Goal: Task Accomplishment & Management: Manage account settings

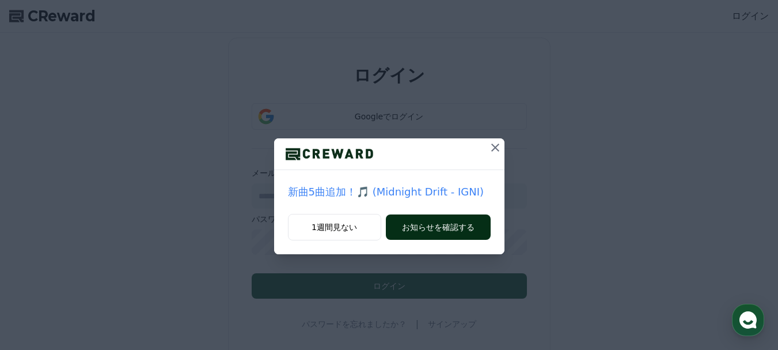
click at [456, 219] on button "お知らせを確認する" at bounding box center [438, 226] width 105 height 25
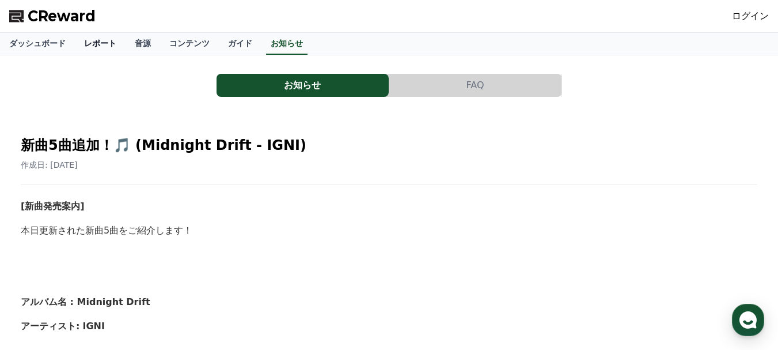
click at [81, 47] on link "レポート" at bounding box center [100, 44] width 51 height 22
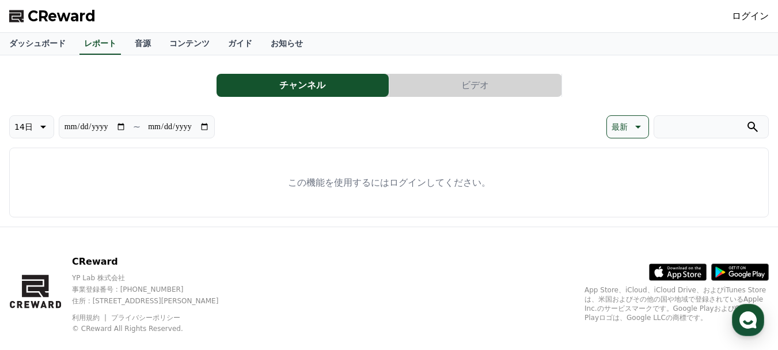
click at [748, 17] on link "ログイン" at bounding box center [750, 16] width 37 height 14
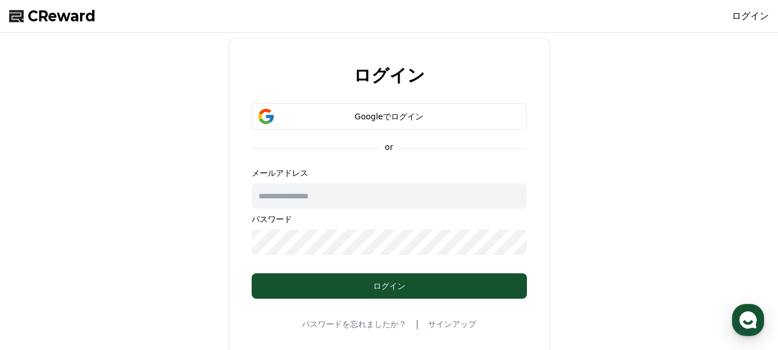
click at [332, 201] on input "text" at bounding box center [389, 195] width 275 height 25
type input "**********"
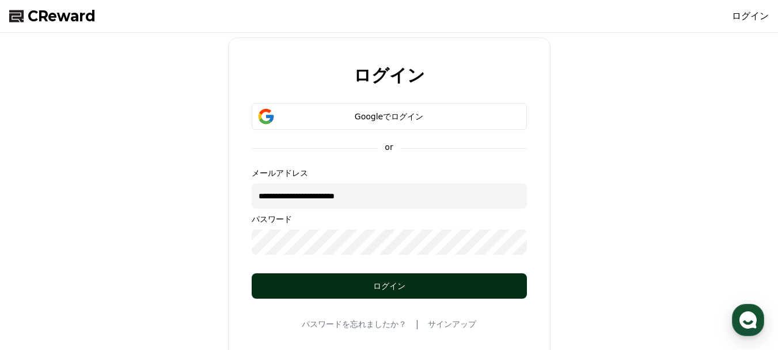
click at [337, 282] on div "ログイン" at bounding box center [389, 286] width 229 height 12
click at [445, 279] on button "ログイン" at bounding box center [389, 285] width 275 height 25
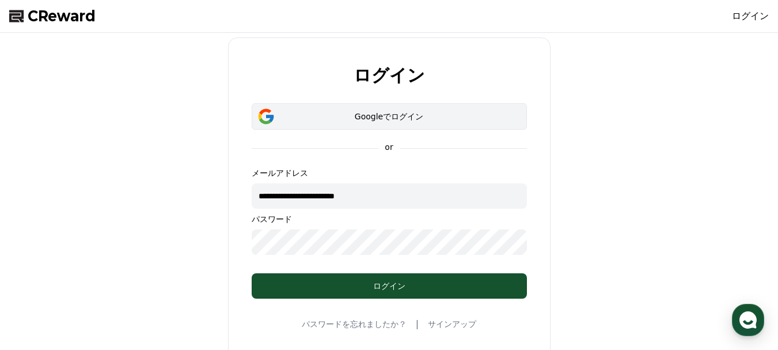
click at [411, 117] on div "Googleでログイン" at bounding box center [389, 117] width 242 height 12
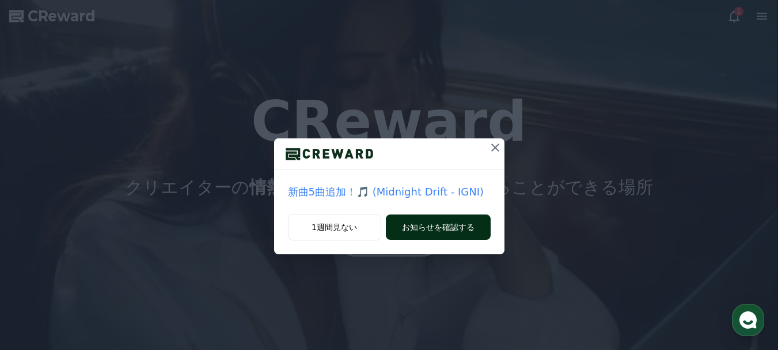
click at [446, 225] on button "お知らせを確認する" at bounding box center [438, 226] width 105 height 25
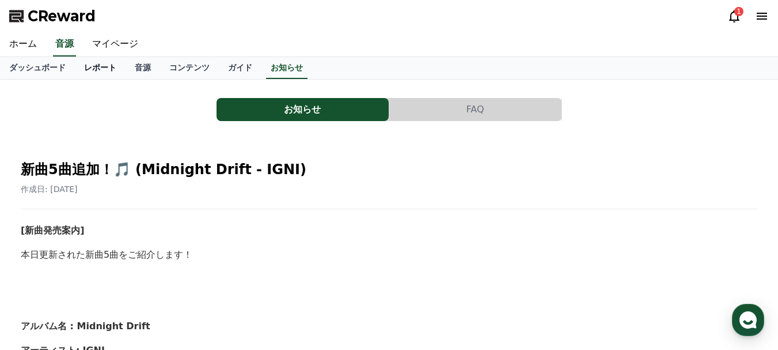
click at [80, 69] on link "レポート" at bounding box center [100, 68] width 51 height 22
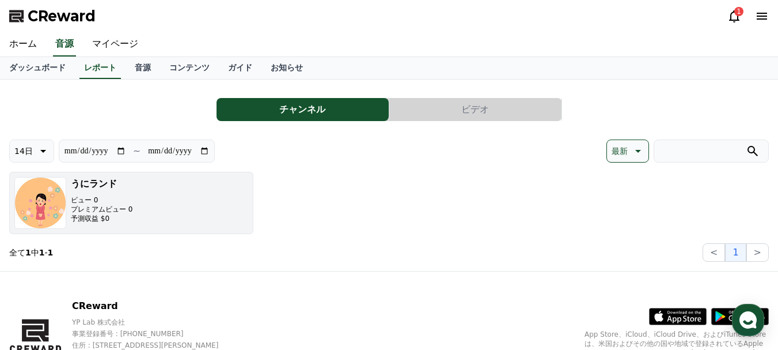
click at [108, 202] on p "ビュー 0" at bounding box center [102, 199] width 62 height 9
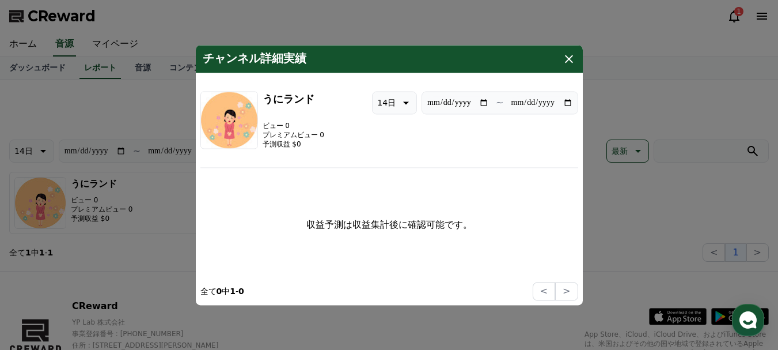
click at [355, 224] on p "収益予測は収益集計後に確認可能です。" at bounding box center [389, 225] width 166 height 14
drag, startPoint x: 413, startPoint y: 223, endPoint x: 403, endPoint y: 217, distance: 12.4
click at [413, 222] on p "収益予測は収益集計後に確認可能です。" at bounding box center [389, 225] width 166 height 14
click at [275, 143] on p "予測収益 $0" at bounding box center [294, 143] width 62 height 9
click at [406, 104] on icon "modal" at bounding box center [405, 103] width 14 height 14
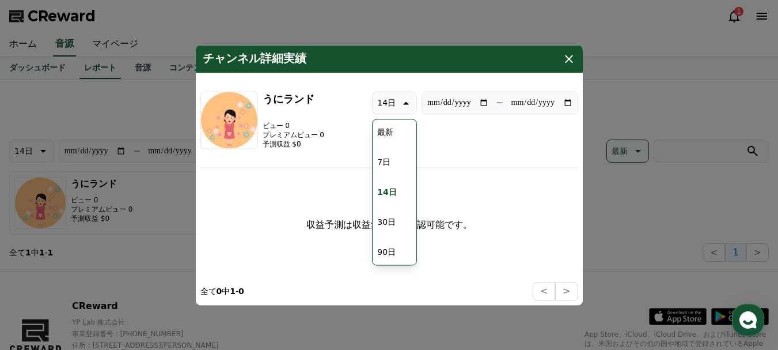
click at [403, 130] on div "最新 7日 14日 30日 90日" at bounding box center [395, 191] width 44 height 145
click at [386, 130] on button "最新" at bounding box center [385, 131] width 25 height 25
type input "**********"
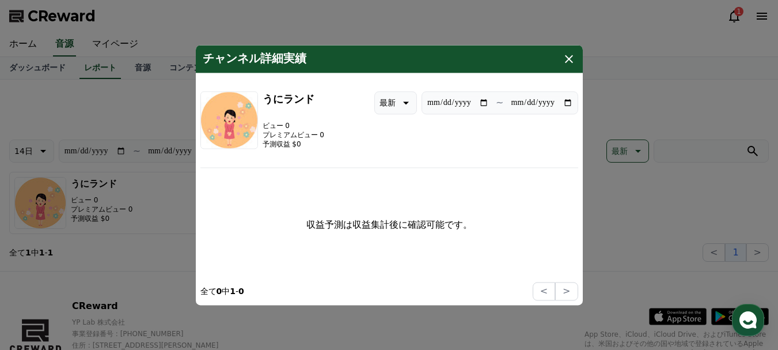
click at [521, 103] on input "**********" at bounding box center [542, 102] width 62 height 13
click at [566, 104] on input "**********" at bounding box center [542, 102] width 62 height 13
type input "**********"
click at [568, 55] on icon "modal" at bounding box center [569, 59] width 14 height 14
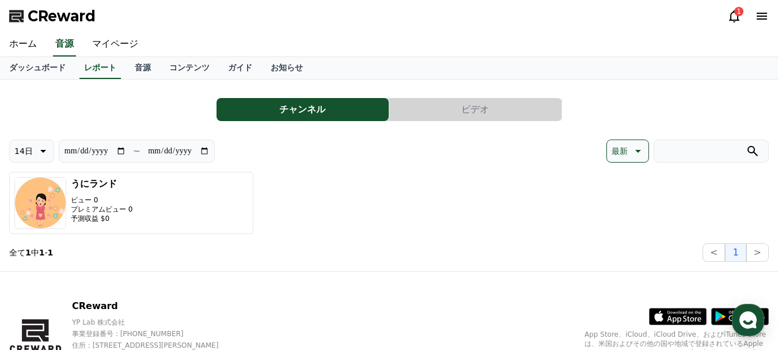
click at [734, 19] on icon at bounding box center [734, 16] width 14 height 14
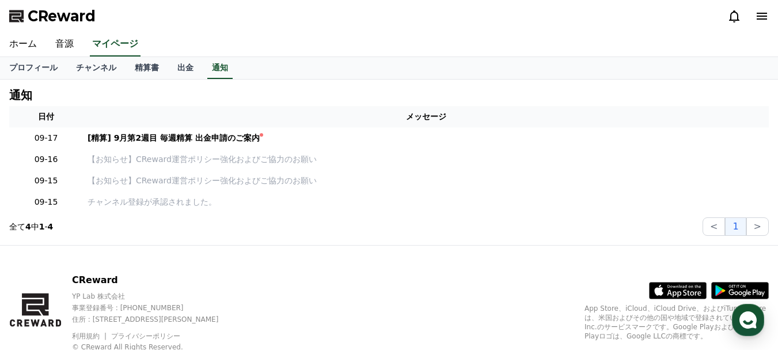
click at [44, 10] on span "CReward" at bounding box center [62, 16] width 68 height 18
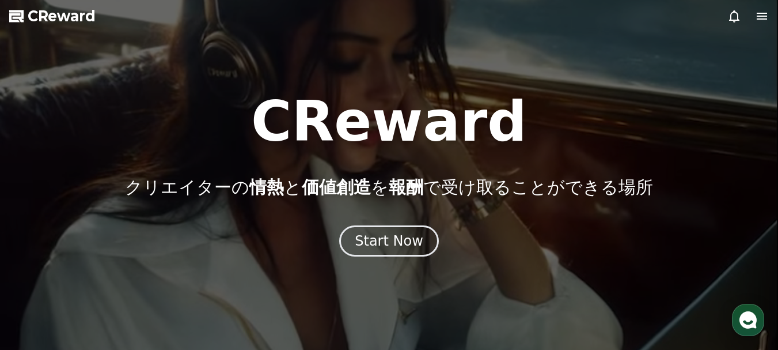
drag, startPoint x: 218, startPoint y: 10, endPoint x: 40, endPoint y: 97, distance: 198.1
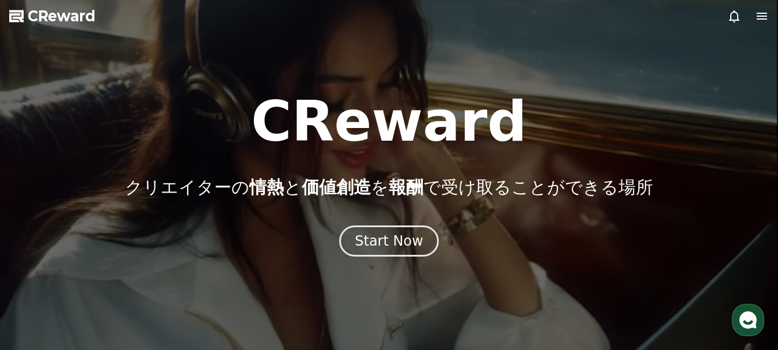
click at [25, 93] on div at bounding box center [389, 175] width 778 height 350
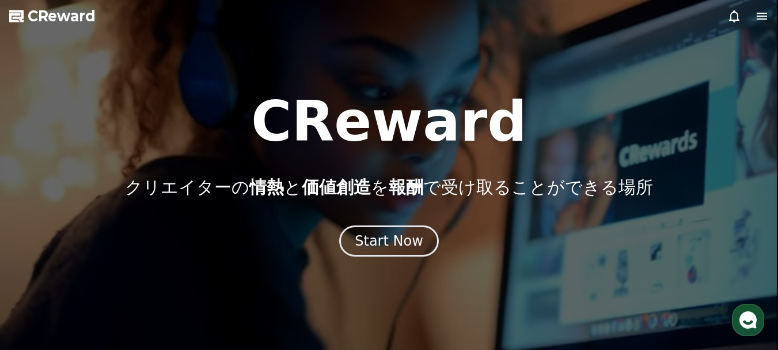
click at [763, 18] on icon at bounding box center [762, 16] width 10 height 7
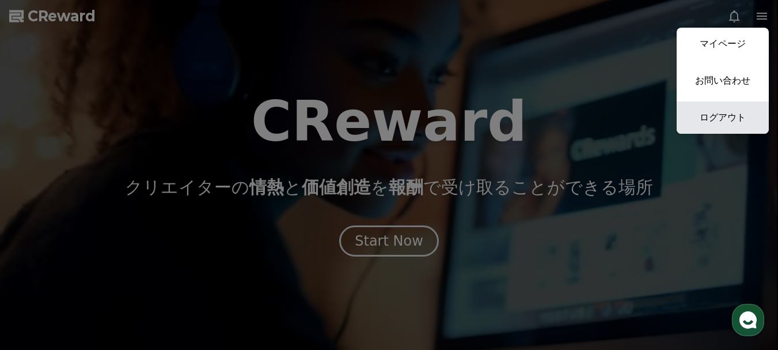
click at [717, 119] on link "ログアウト" at bounding box center [723, 117] width 92 height 32
